Goal: Navigation & Orientation: Find specific page/section

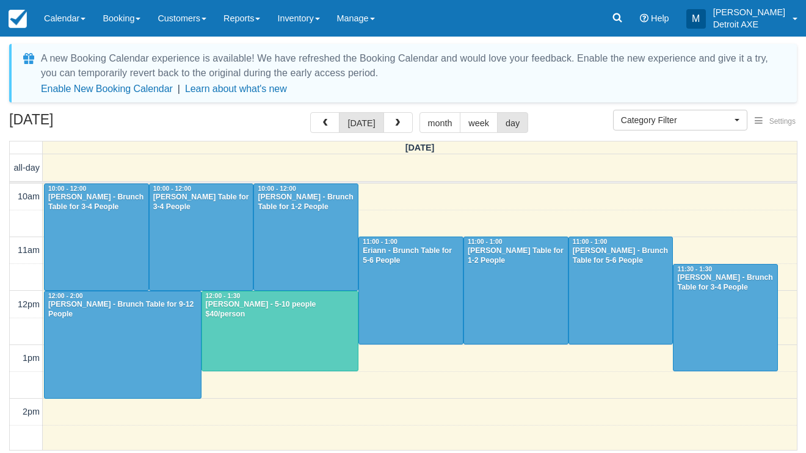
select select
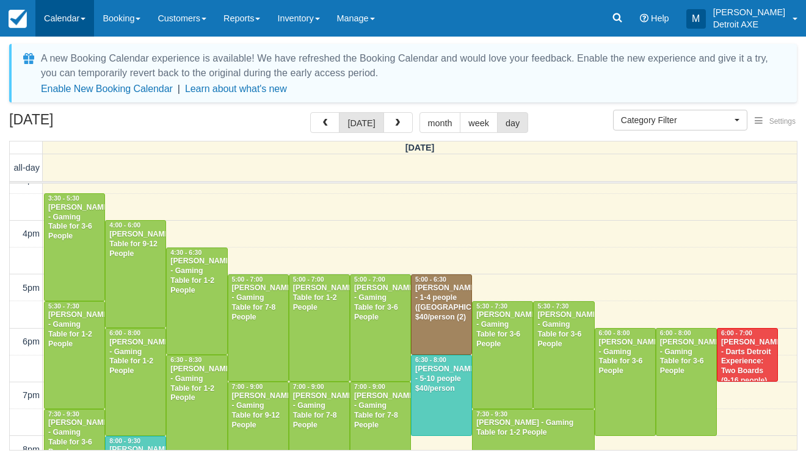
click at [58, 12] on link "Calendar" at bounding box center [64, 18] width 59 height 37
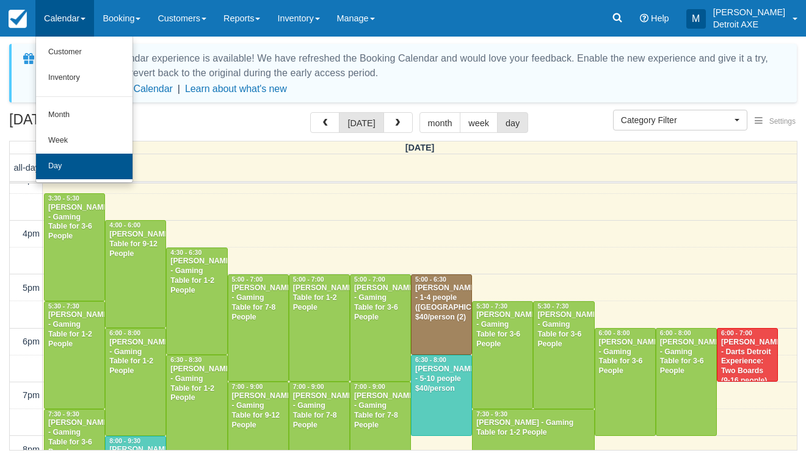
click at [79, 165] on link "Day" at bounding box center [84, 167] width 96 height 26
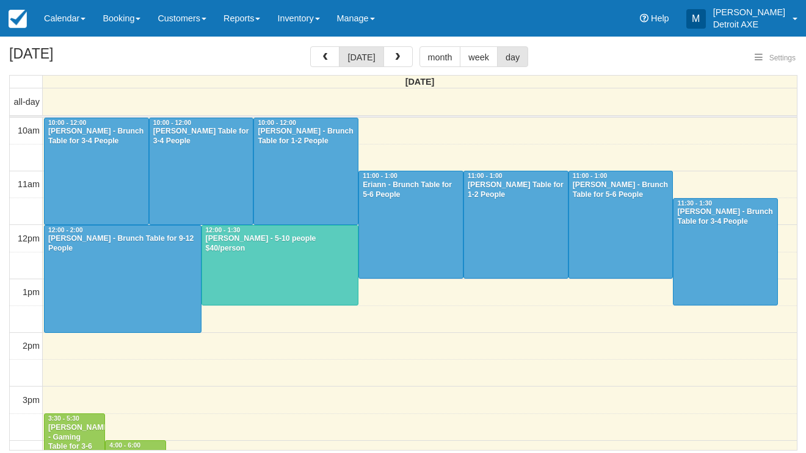
select select
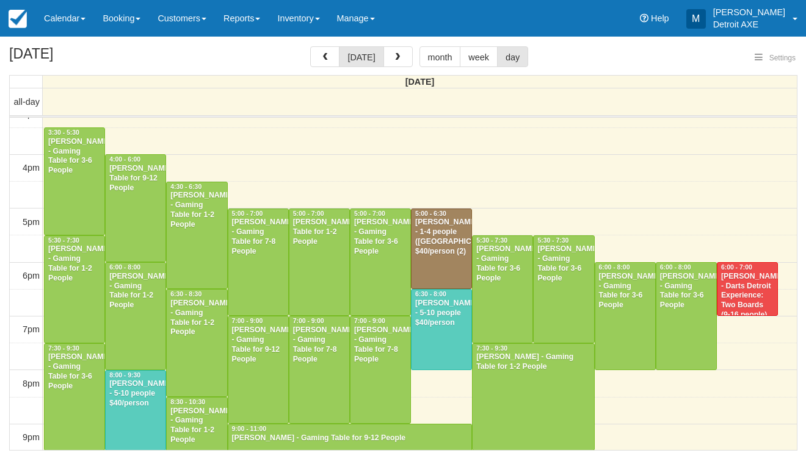
select select
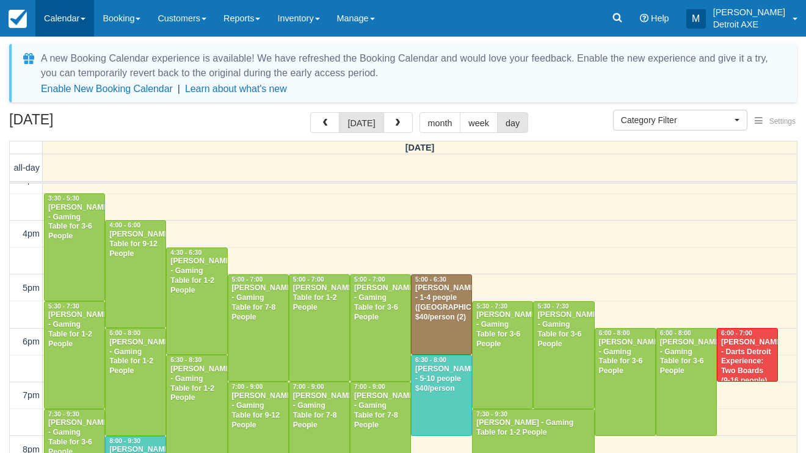
click at [69, 19] on link "Calendar" at bounding box center [64, 18] width 59 height 37
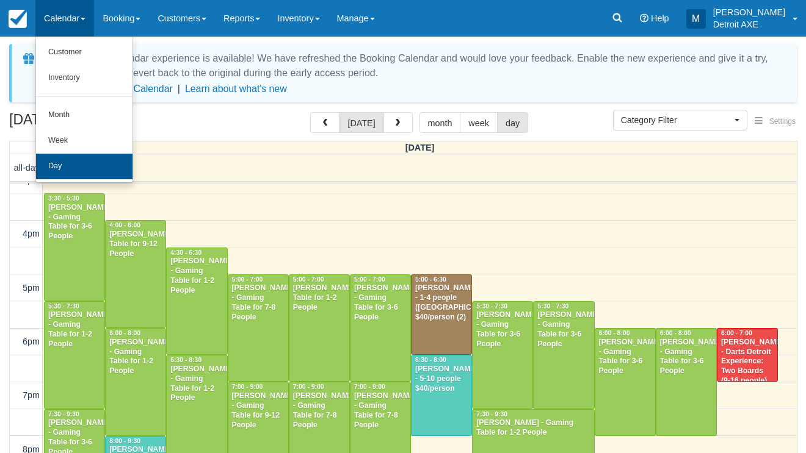
click at [63, 166] on link "Day" at bounding box center [84, 167] width 96 height 26
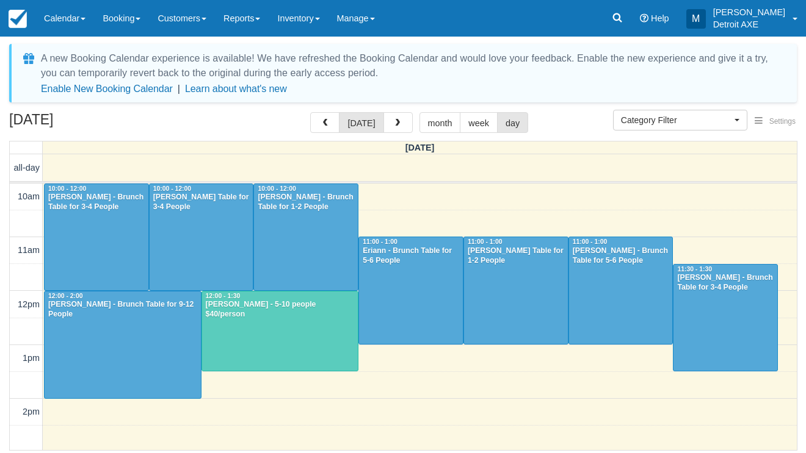
select select
